Goal: Use online tool/utility: Use online tool/utility

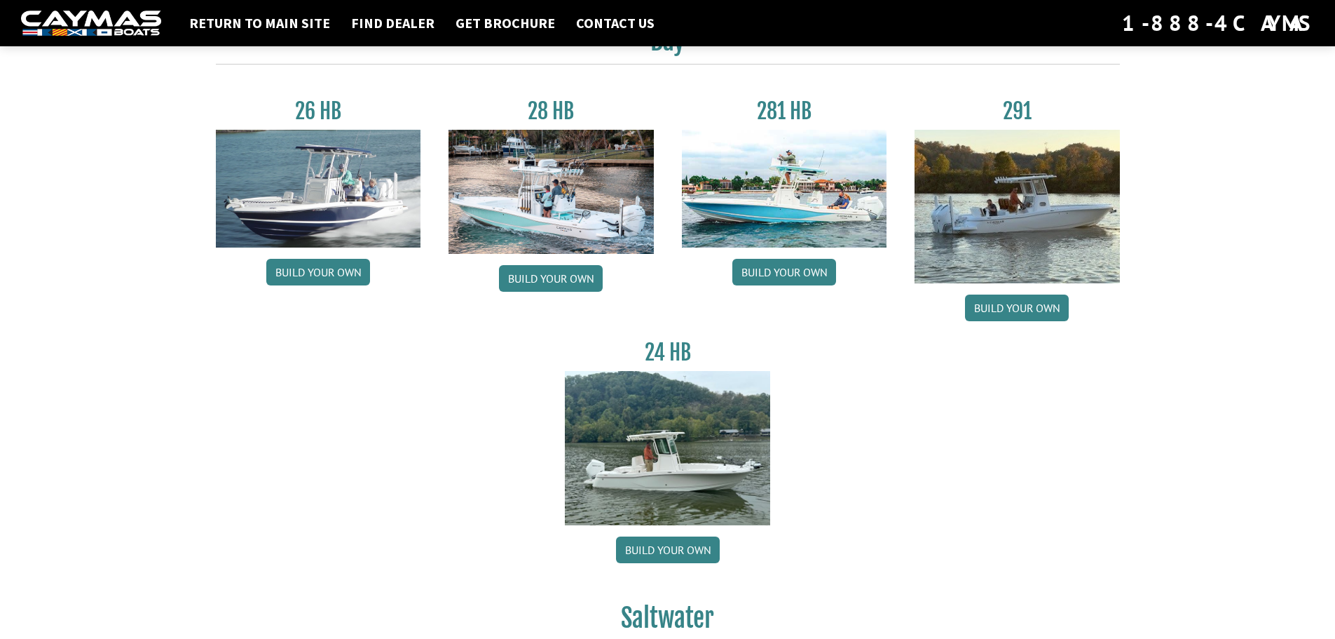
scroll to position [210, 0]
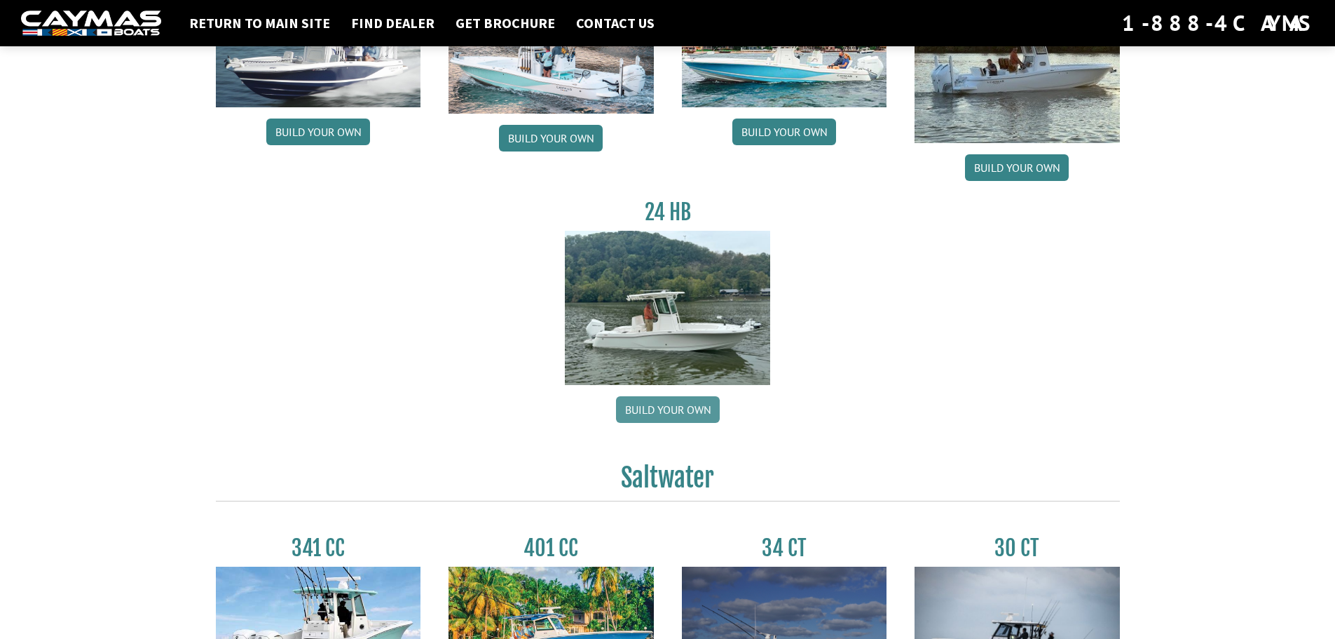
click at [677, 412] on link "Build your own" at bounding box center [668, 409] width 104 height 27
click at [251, 18] on link "Return to main site" at bounding box center [259, 23] width 155 height 18
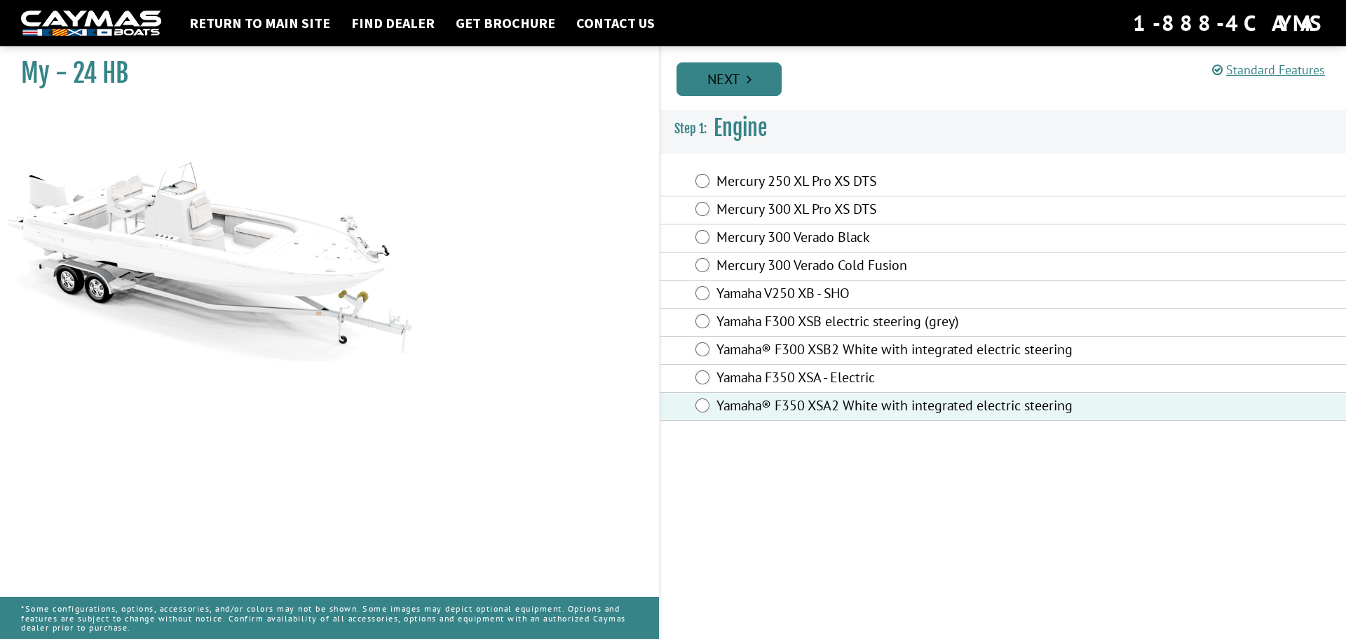
click at [738, 73] on link "Next" at bounding box center [728, 79] width 105 height 34
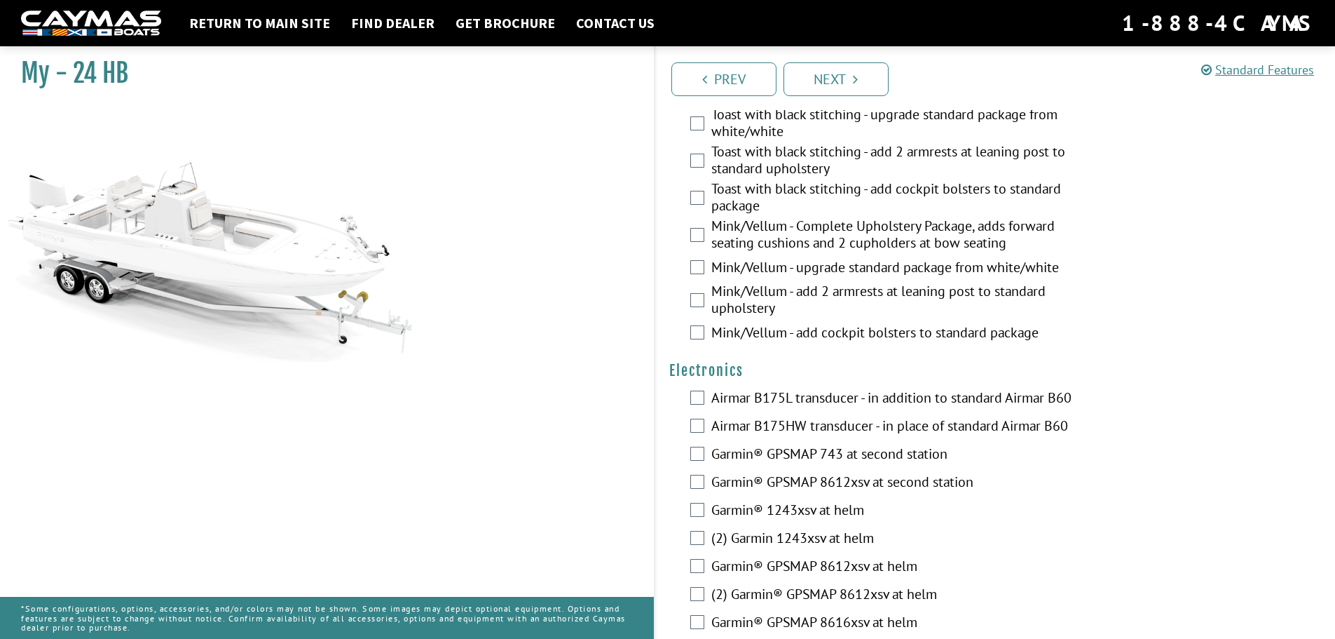
scroll to position [3080, 0]
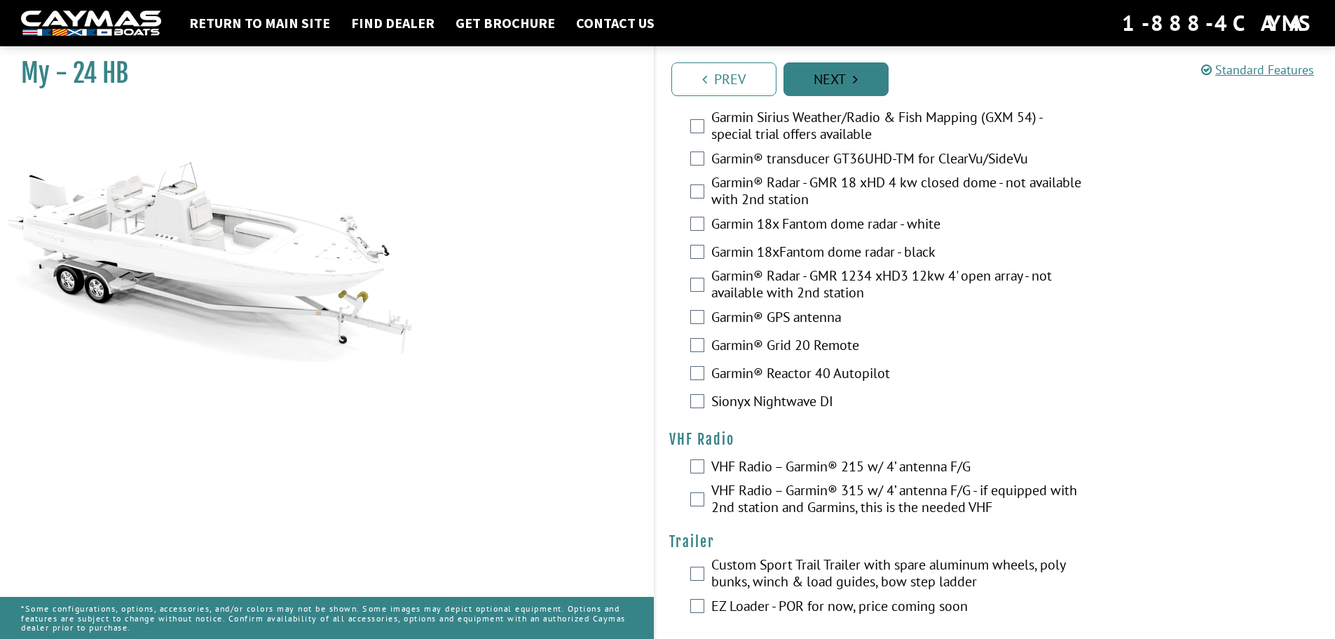
click at [859, 71] on link "Next" at bounding box center [836, 79] width 105 height 34
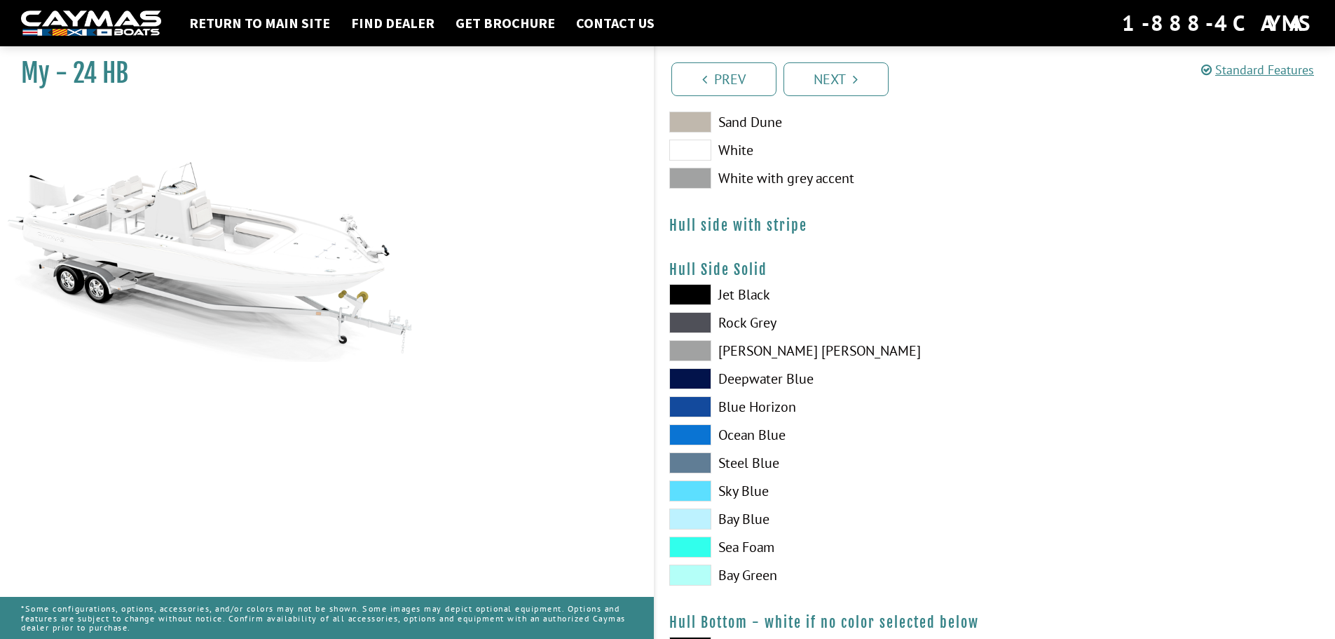
scroll to position [0, 0]
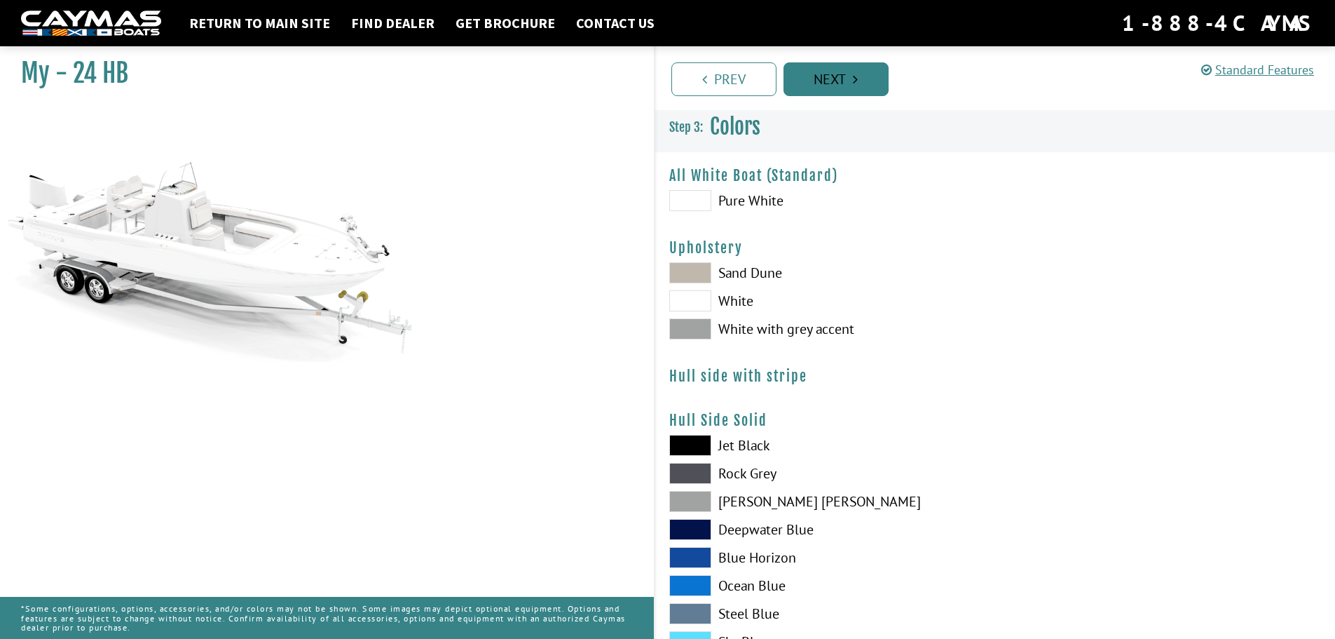
click at [852, 67] on link "Next" at bounding box center [836, 79] width 105 height 34
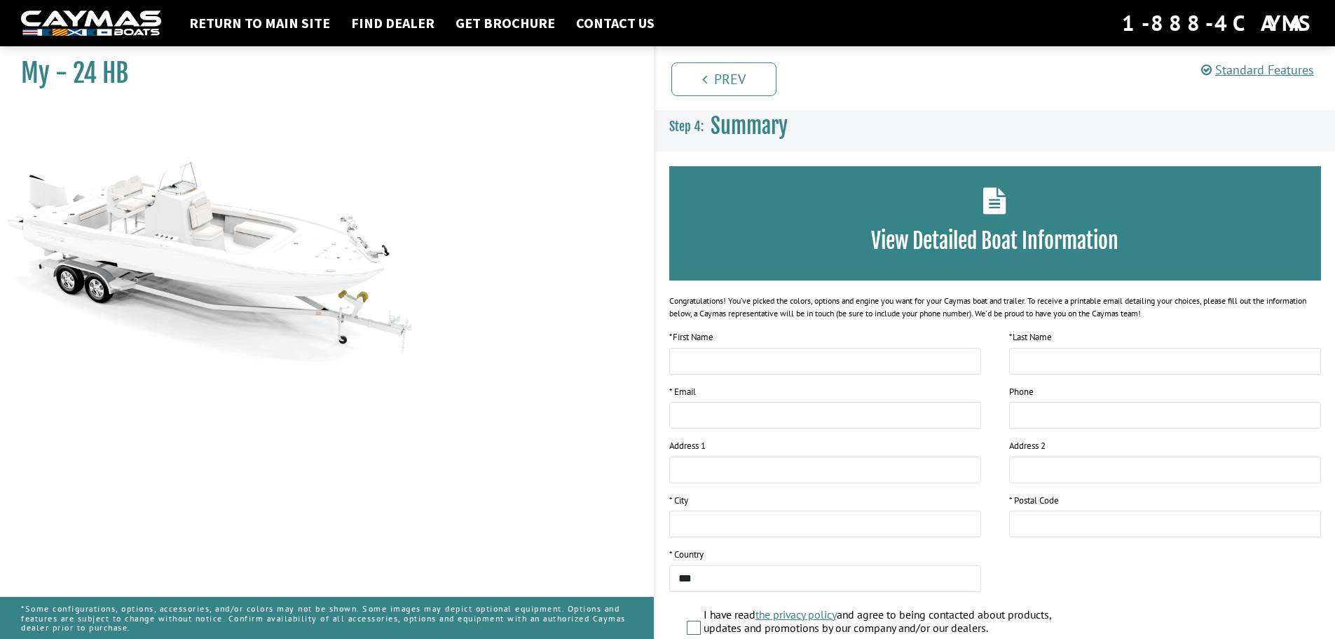
scroll to position [114, 0]
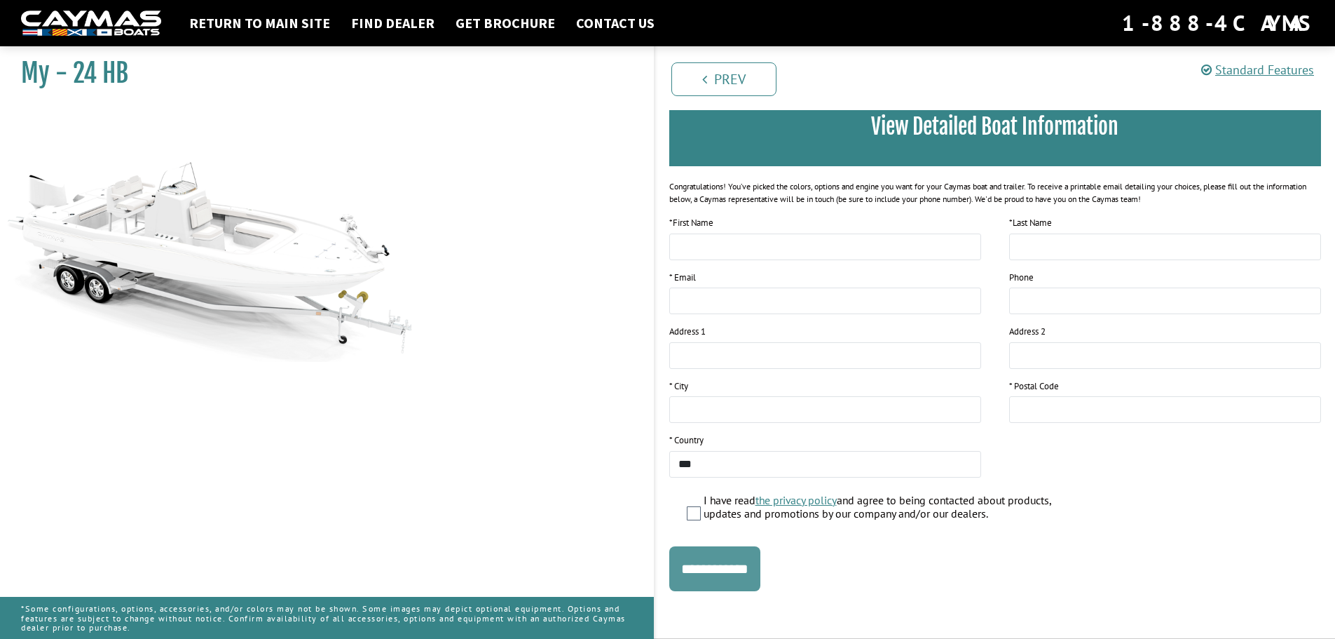
click at [728, 566] on input "**********" at bounding box center [714, 568] width 91 height 45
